Goal: Navigation & Orientation: Find specific page/section

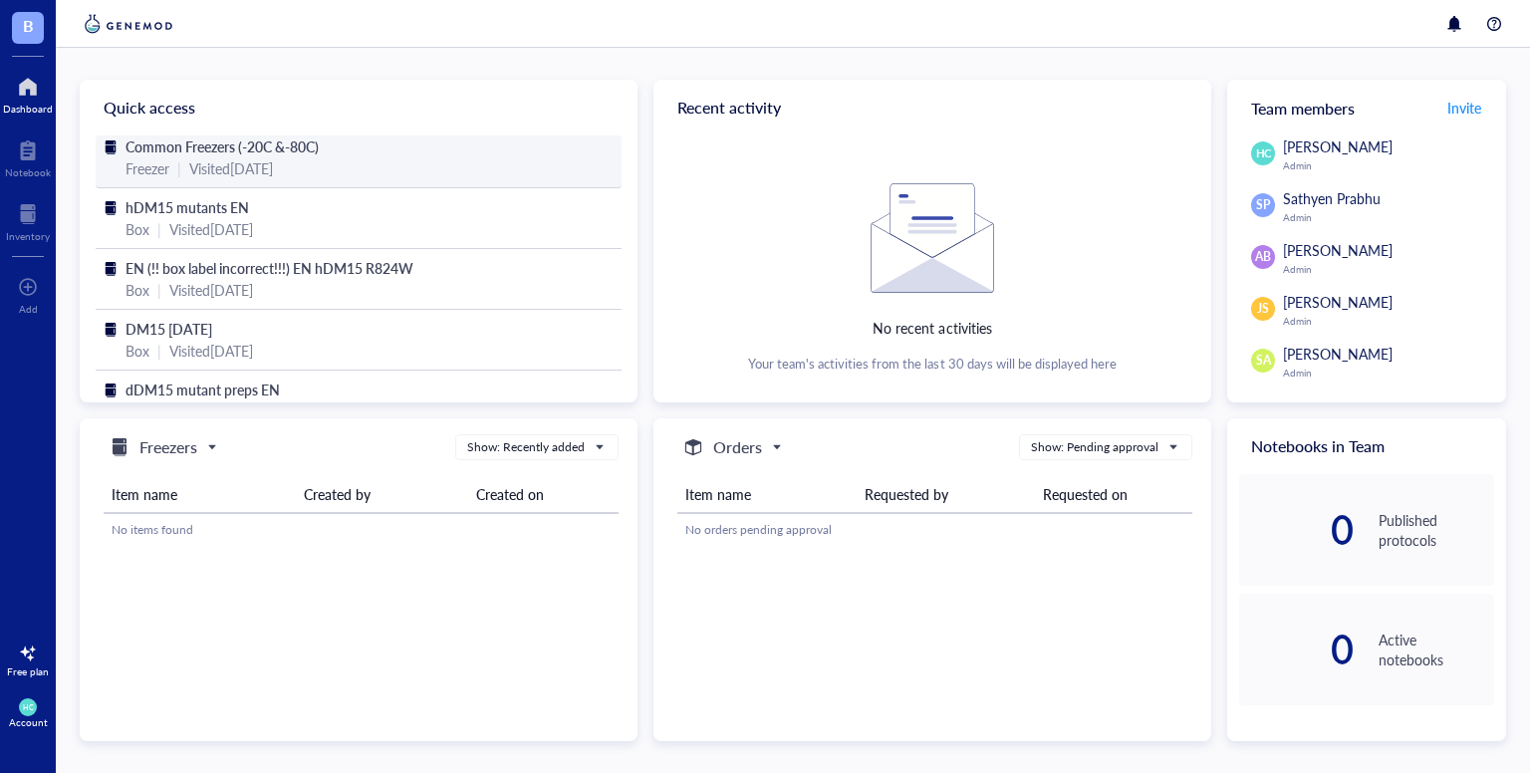
click at [273, 162] on div "Visited [DATE]" at bounding box center [231, 168] width 84 height 22
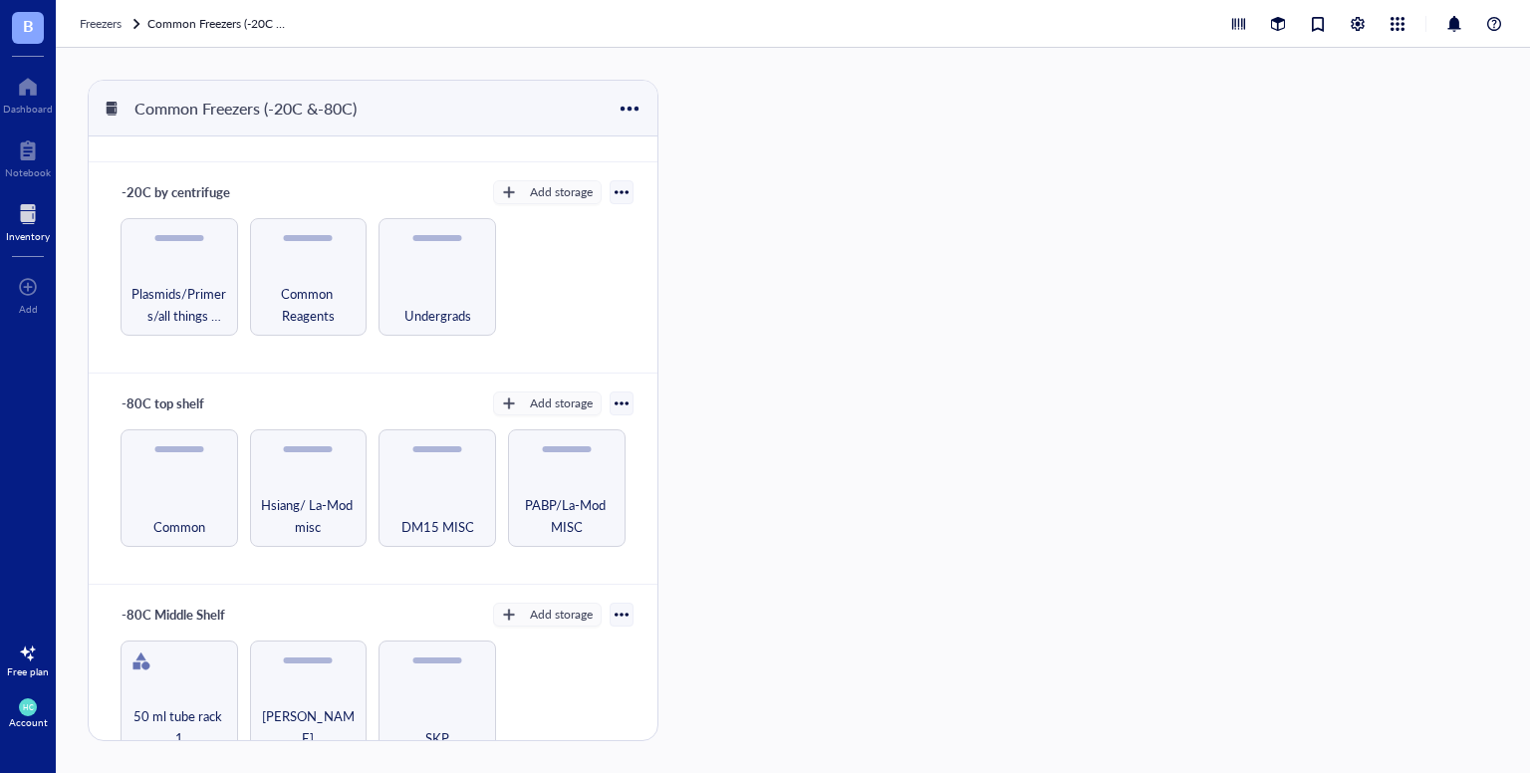
scroll to position [183, 0]
click at [183, 308] on span "Plasmids/Primers/all things nucleic acid" at bounding box center [179, 306] width 98 height 44
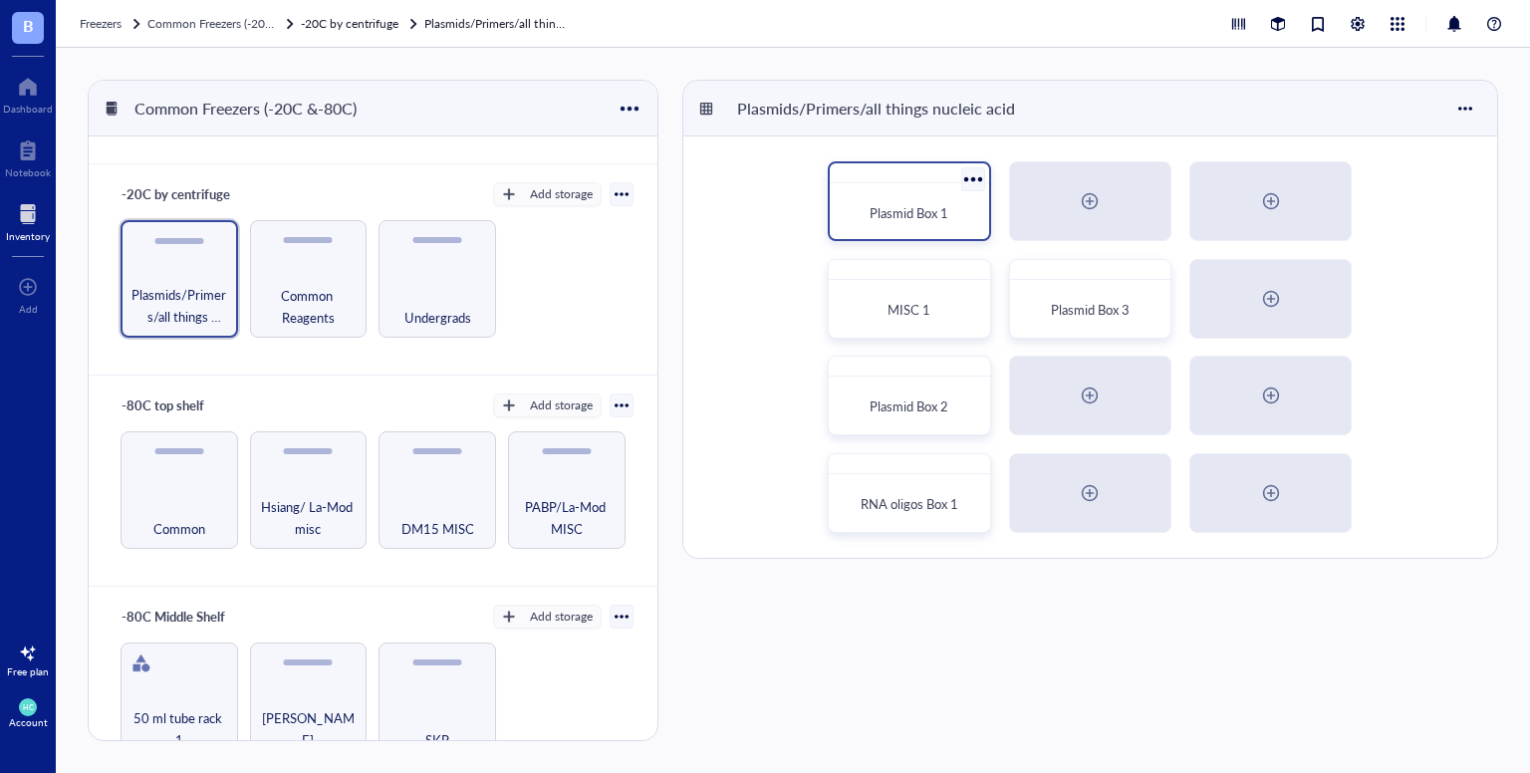
click at [898, 197] on div "Plasmid Box 1" at bounding box center [909, 213] width 142 height 44
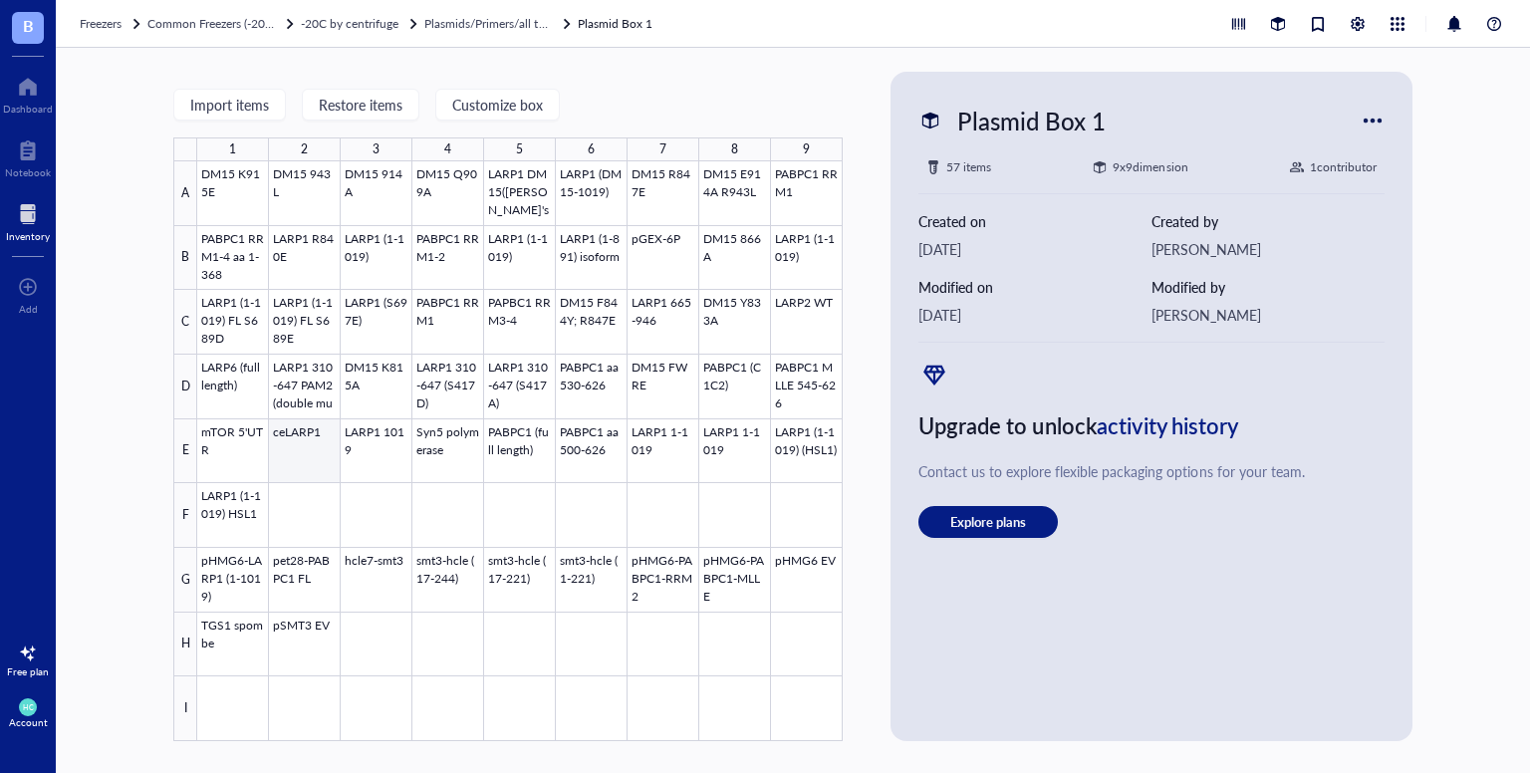
click at [291, 446] on div at bounding box center [519, 451] width 645 height 580
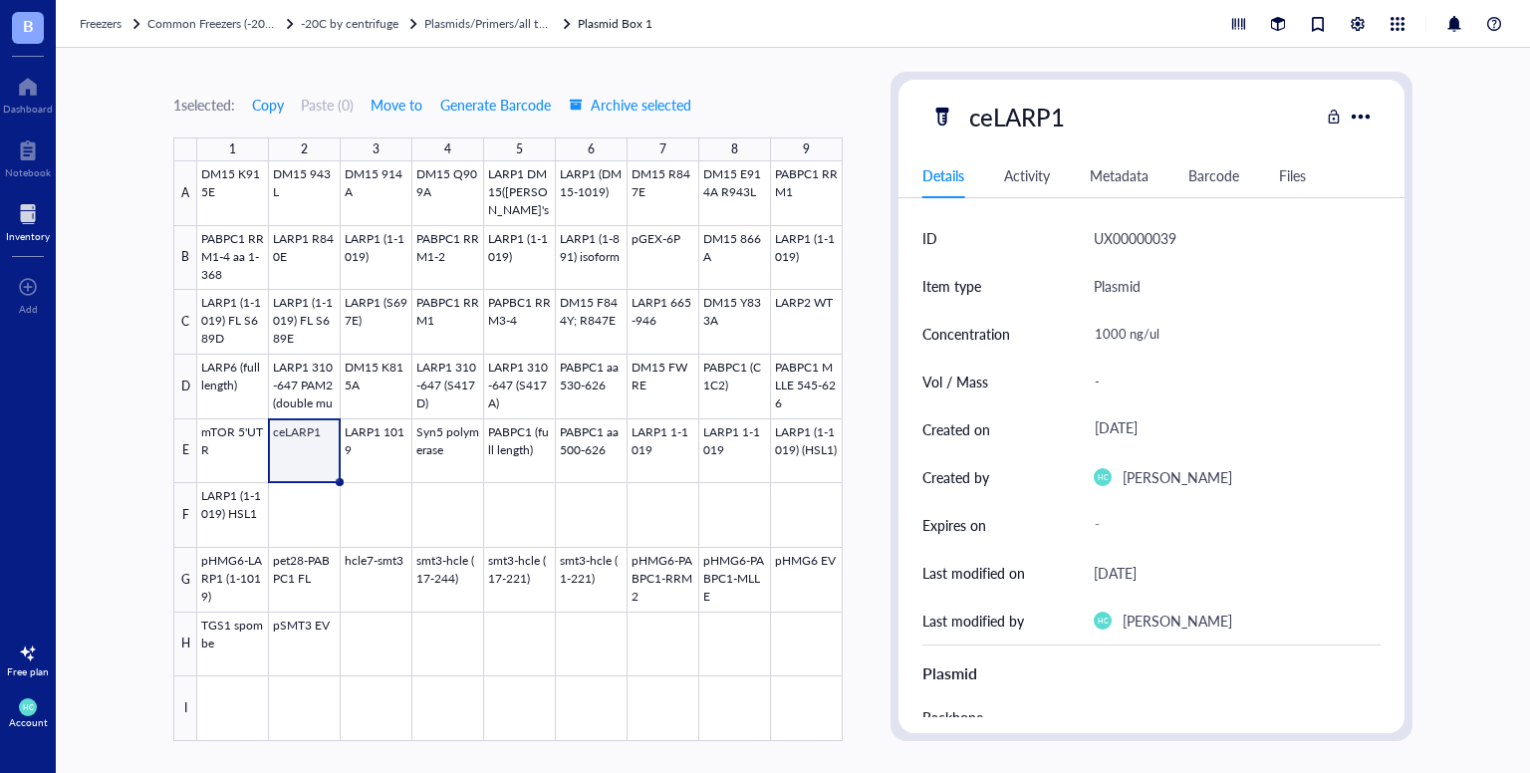
click at [801, 100] on div "1 selected: Copy Paste ( 0 ) Move to Generate Barcode Archive selected" at bounding box center [507, 105] width 669 height 18
click at [216, 645] on div at bounding box center [519, 451] width 645 height 580
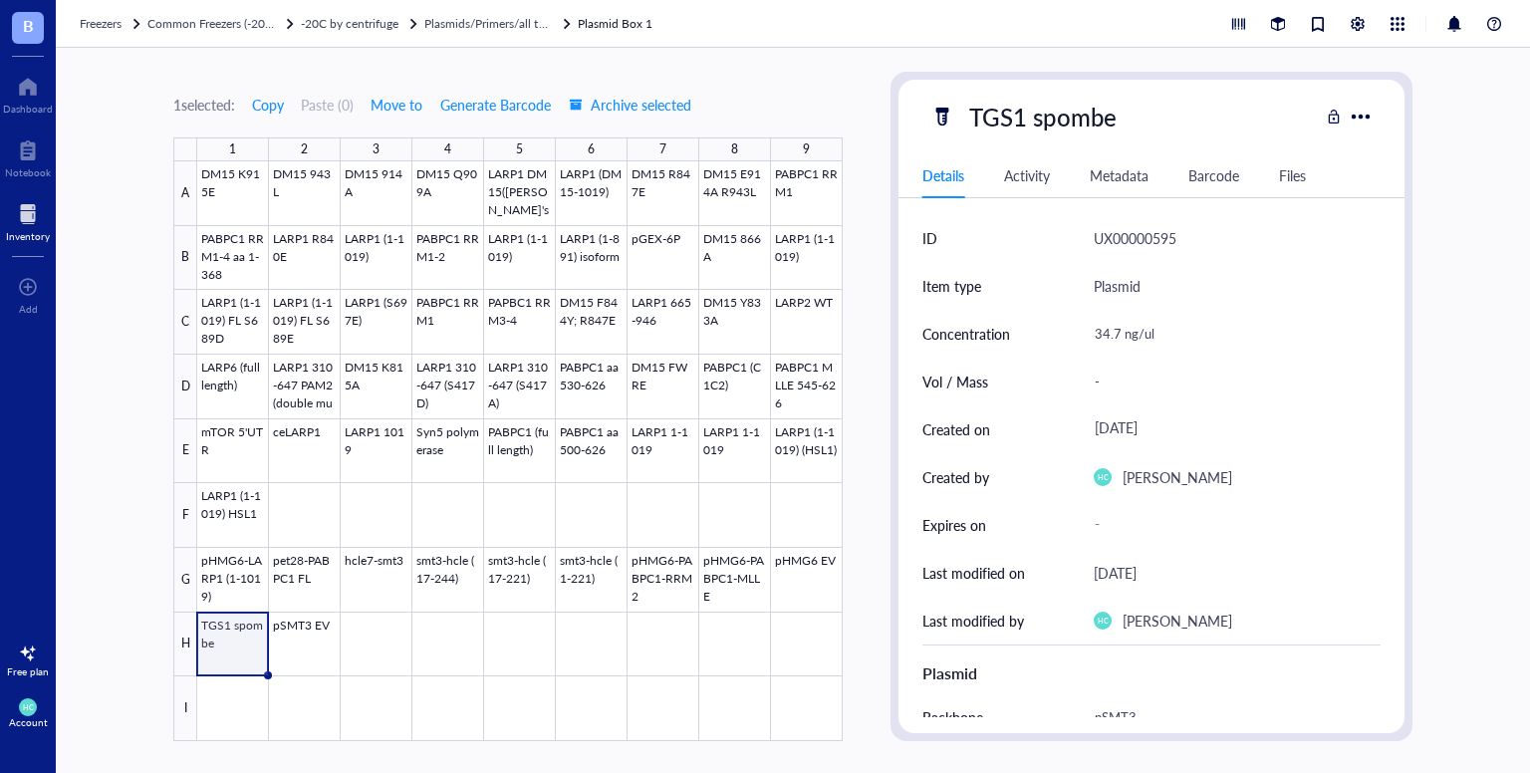
click at [1294, 178] on div "Files" at bounding box center [1292, 175] width 27 height 22
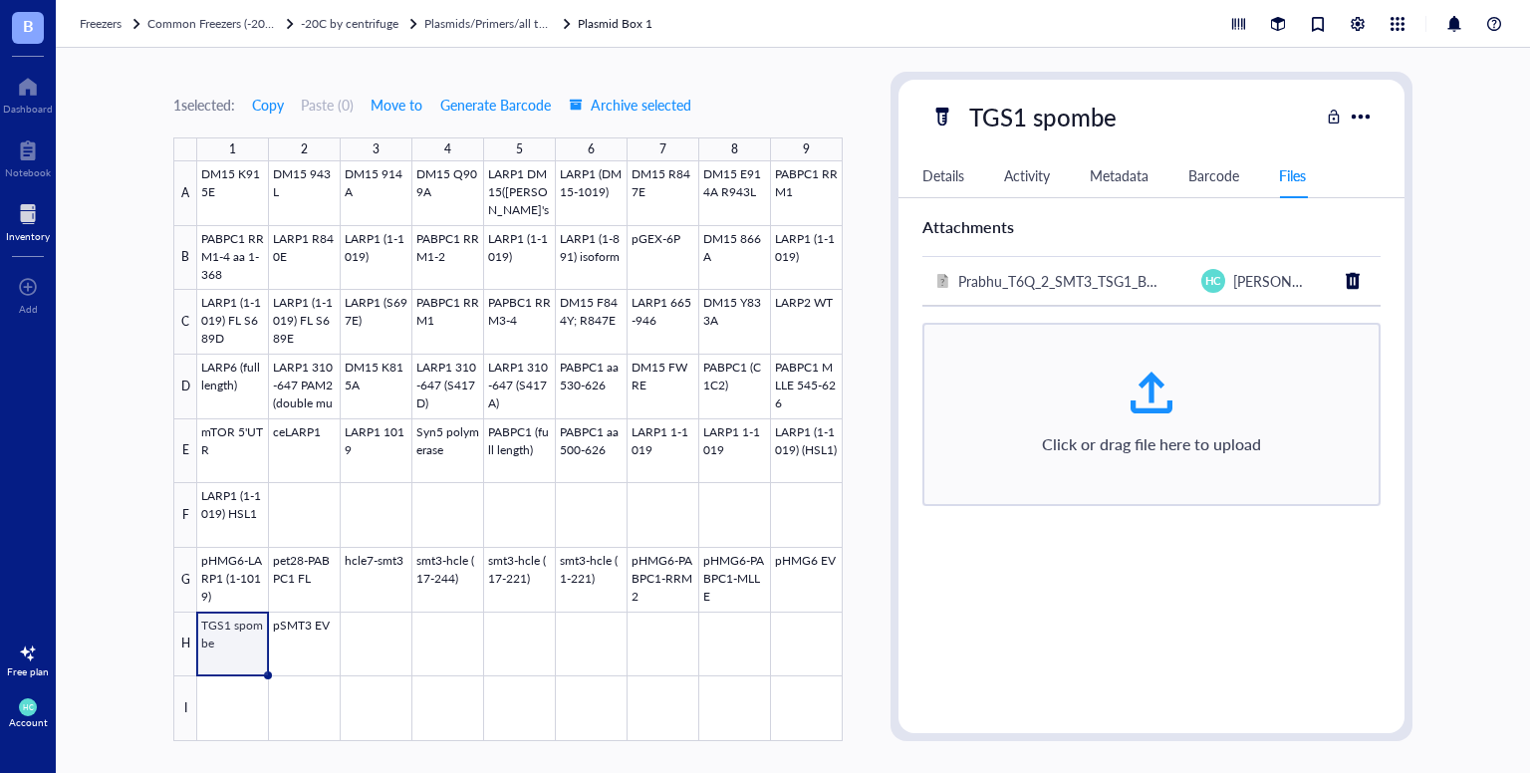
click at [1482, 226] on div "1 selected: Copy Paste ( 0 ) Move to Generate Barcode Archive selected 1 2 3 4 …" at bounding box center [793, 410] width 1474 height 725
click at [932, 171] on div "Details" at bounding box center [943, 175] width 42 height 22
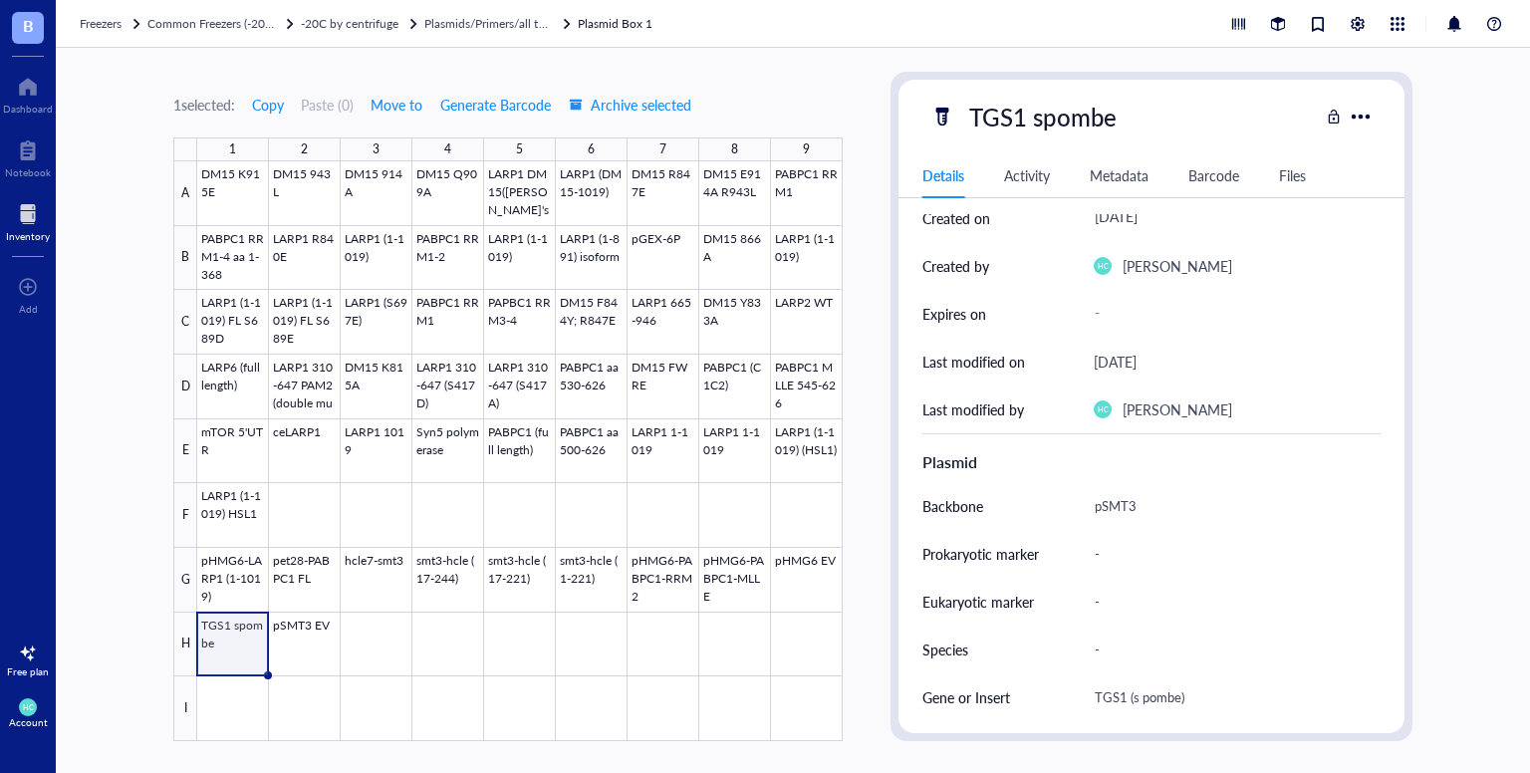
scroll to position [359, 0]
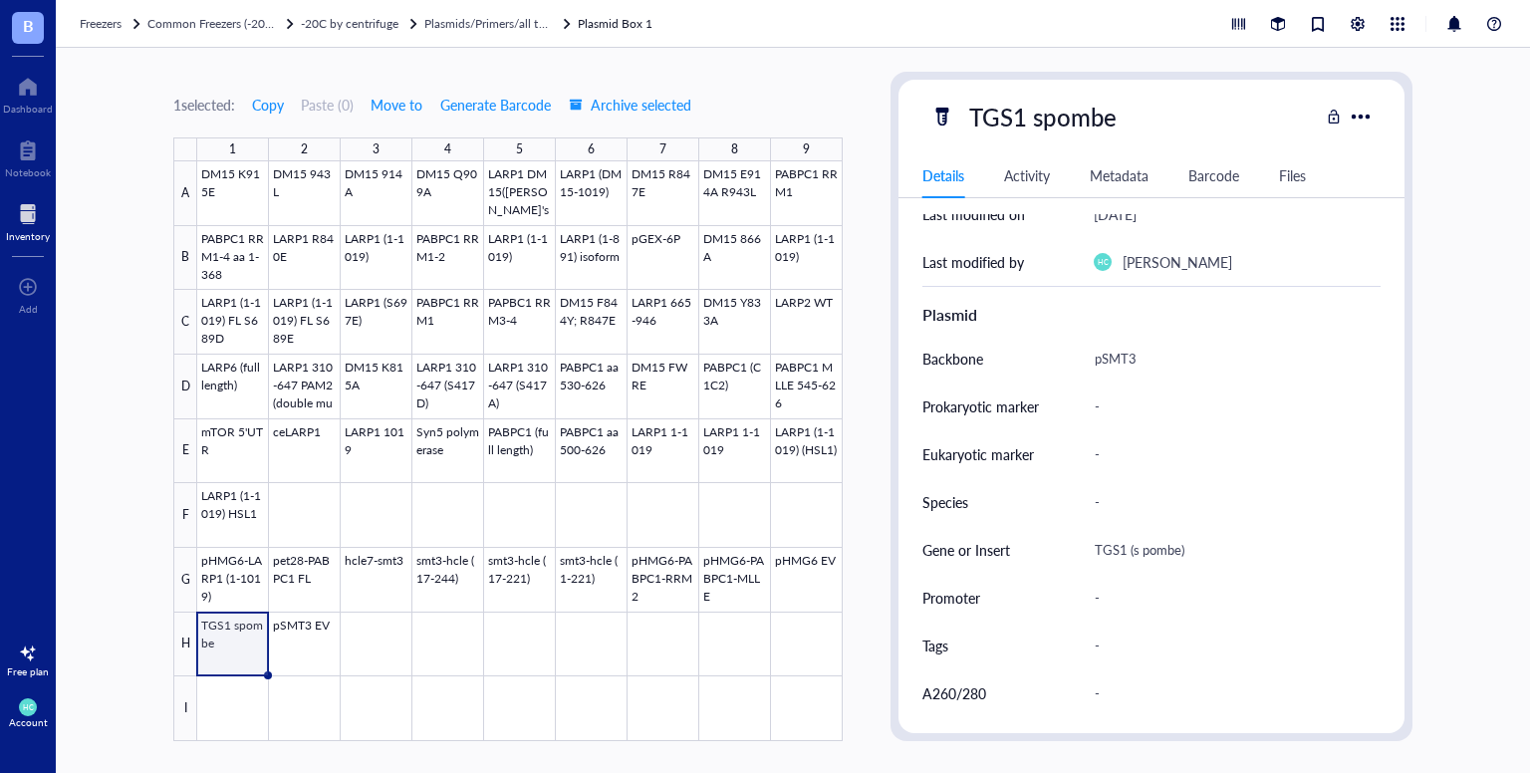
click at [821, 91] on div "1 selected: Copy Paste ( 0 ) Move to Generate Barcode Archive selected 1 2 3 4 …" at bounding box center [507, 406] width 669 height 669
